Goal: Information Seeking & Learning: Learn about a topic

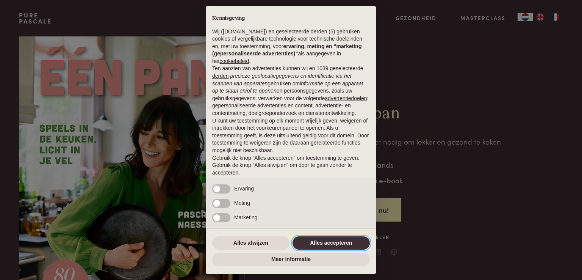
click at [317, 241] on button "Alles accepteren" at bounding box center [330, 243] width 77 height 14
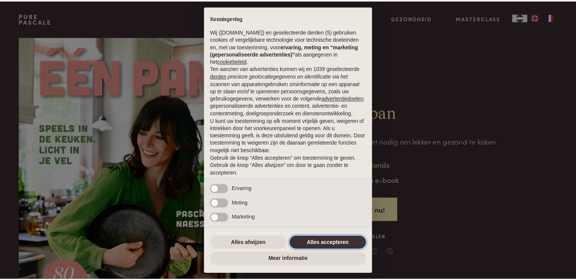
scroll to position [25, 0]
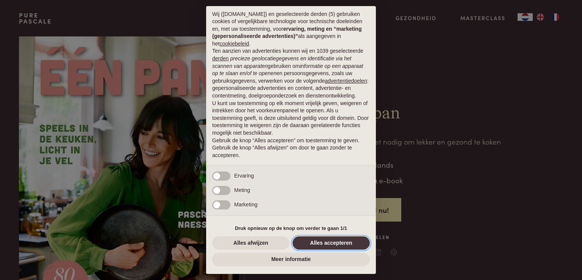
drag, startPoint x: 317, startPoint y: 241, endPoint x: 309, endPoint y: 242, distance: 8.4
click at [309, 242] on button "Alles accepteren" at bounding box center [330, 243] width 77 height 14
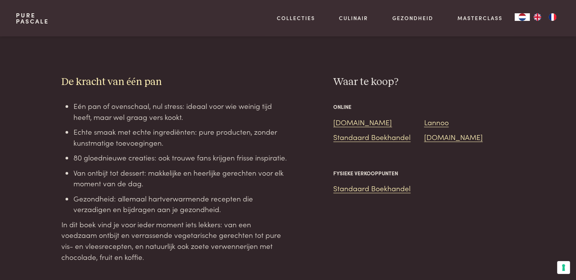
scroll to position [636, 0]
click at [345, 131] on link "Standaard Boekhandel" at bounding box center [371, 136] width 77 height 10
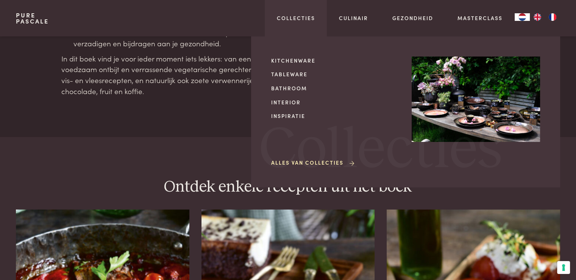
scroll to position [802, 0]
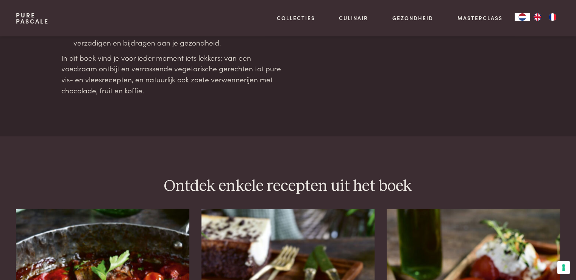
click at [158, 131] on main "Eén pan Meer is niet nodig om lekker en gezond te koken Nederlands Boek & e-boo…" at bounding box center [288, 99] width 576 height 1802
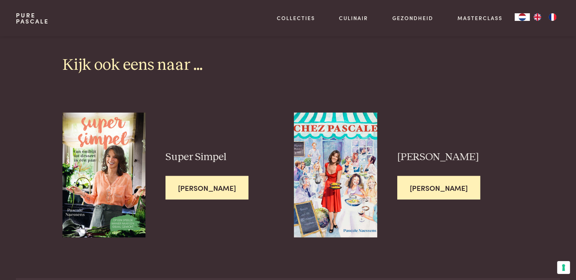
scroll to position [1969, 0]
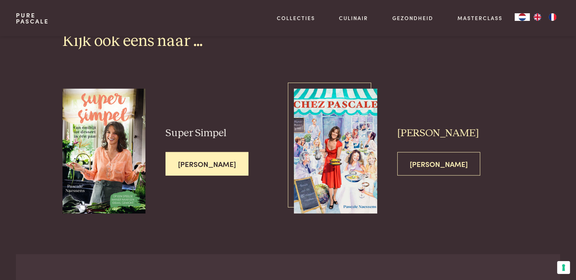
click at [429, 152] on span "[PERSON_NAME]" at bounding box center [438, 164] width 83 height 24
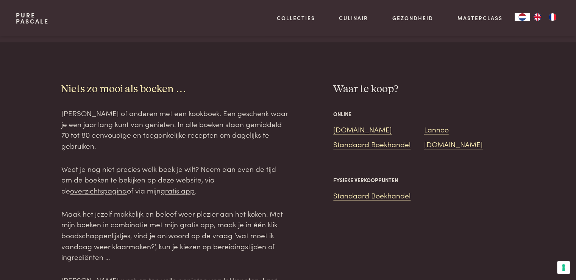
scroll to position [943, 0]
click at [388, 144] on link "Standaard Boekhandel" at bounding box center [371, 143] width 77 height 10
